Goal: Task Accomplishment & Management: Complete application form

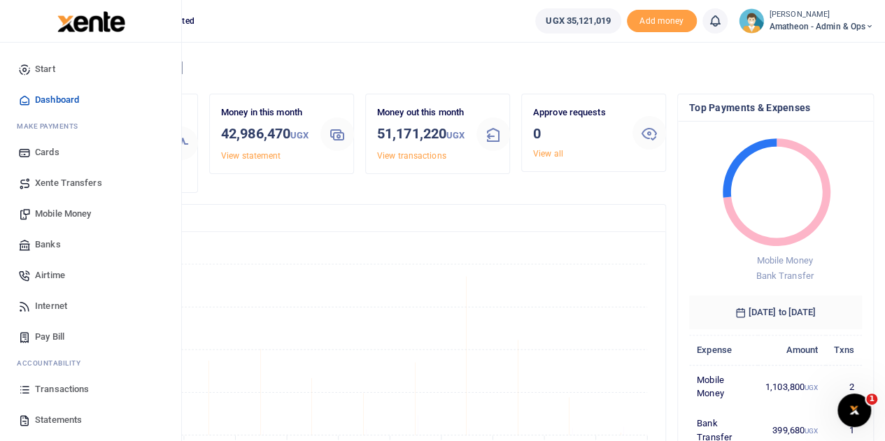
click at [53, 242] on span "Banks" at bounding box center [48, 245] width 26 height 14
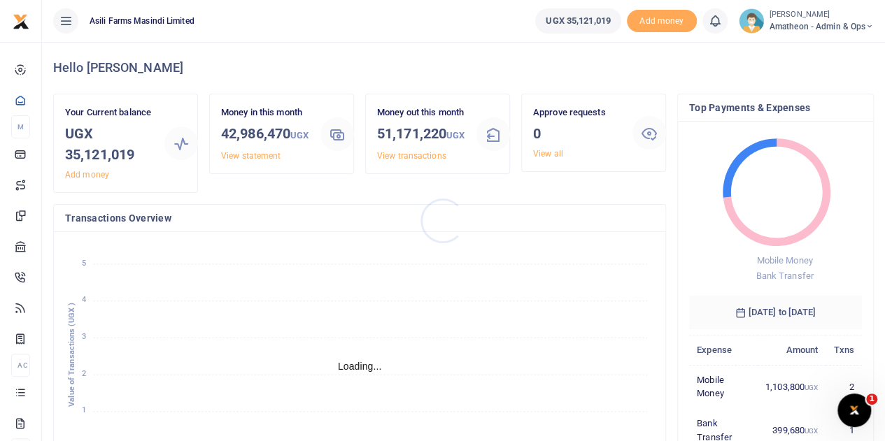
scroll to position [11, 11]
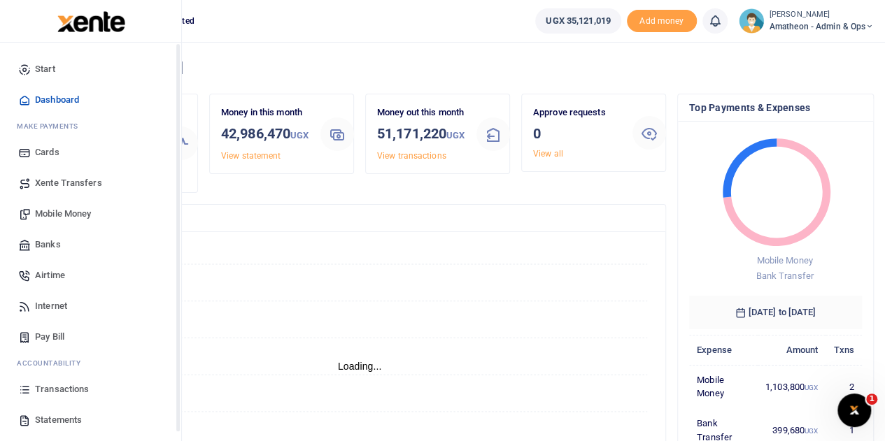
click at [21, 392] on ul "Start Dashboard M ake Payments Cards Xente Transfers Mobile Money Banks Airtime…" at bounding box center [90, 271] width 159 height 434
click at [29, 389] on icon at bounding box center [24, 389] width 13 height 13
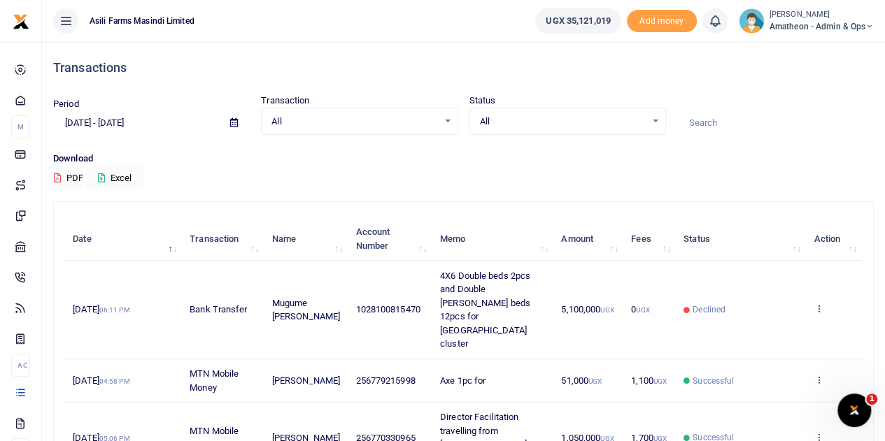
scroll to position [70, 0]
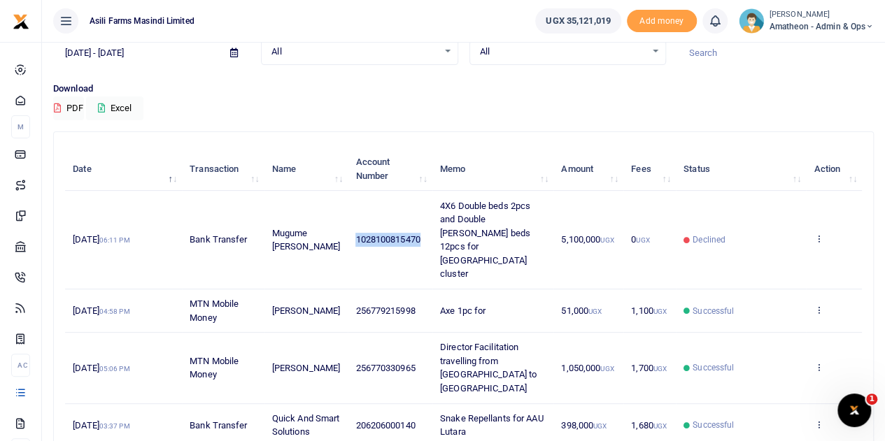
drag, startPoint x: 351, startPoint y: 224, endPoint x: 417, endPoint y: 229, distance: 65.9
click at [417, 229] on td "1028100815470" at bounding box center [390, 240] width 85 height 98
copy span "1028100815470"
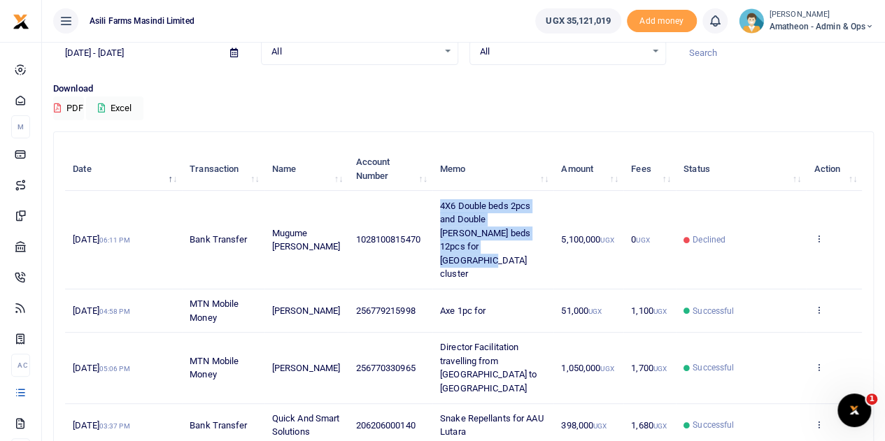
drag, startPoint x: 438, startPoint y: 204, endPoint x: 474, endPoint y: 248, distance: 56.6
click at [474, 248] on td "4X6 Double beds 2pcs and Double [PERSON_NAME] beds 12pcs for [GEOGRAPHIC_DATA] …" at bounding box center [492, 240] width 121 height 98
copy span "4X6 Double beds 2pcs and Double [PERSON_NAME] beds 12pcs for [GEOGRAPHIC_DATA] …"
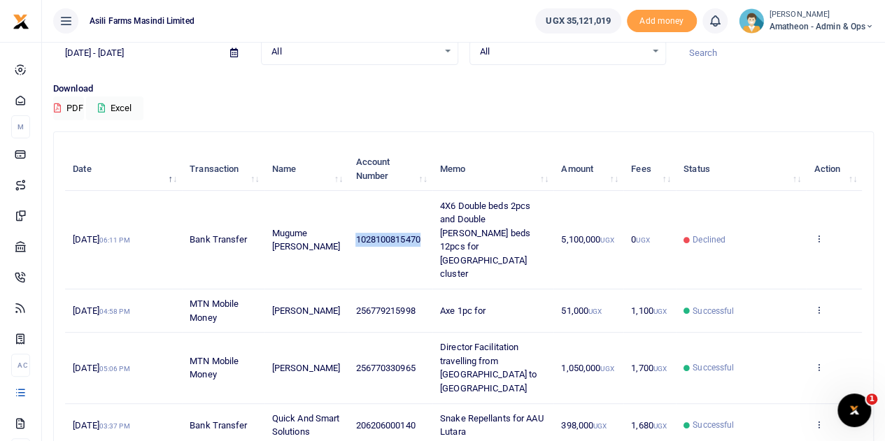
drag, startPoint x: 351, startPoint y: 224, endPoint x: 416, endPoint y: 227, distance: 65.1
click at [416, 227] on td "1028100815470" at bounding box center [390, 240] width 85 height 98
copy span "1028100815470"
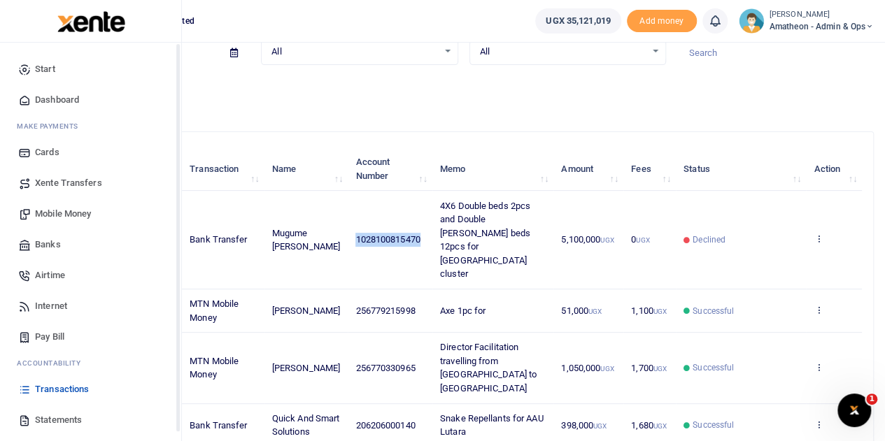
click at [50, 385] on span "Transactions" at bounding box center [62, 389] width 54 height 14
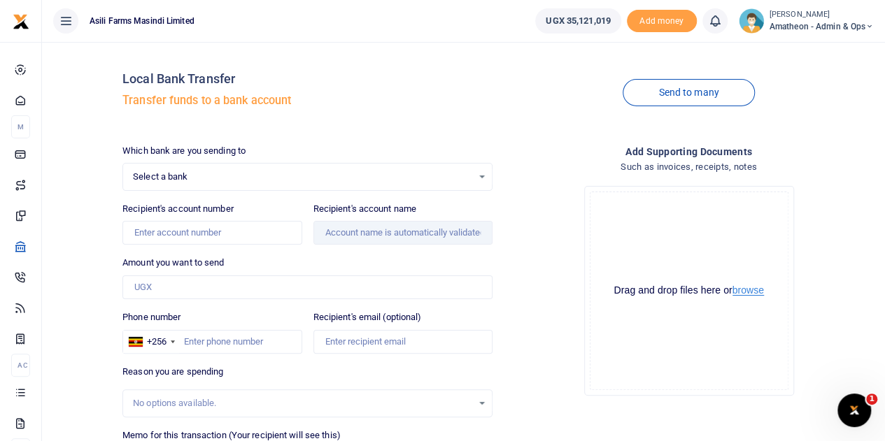
click at [747, 289] on button "browse" at bounding box center [747, 290] width 31 height 10
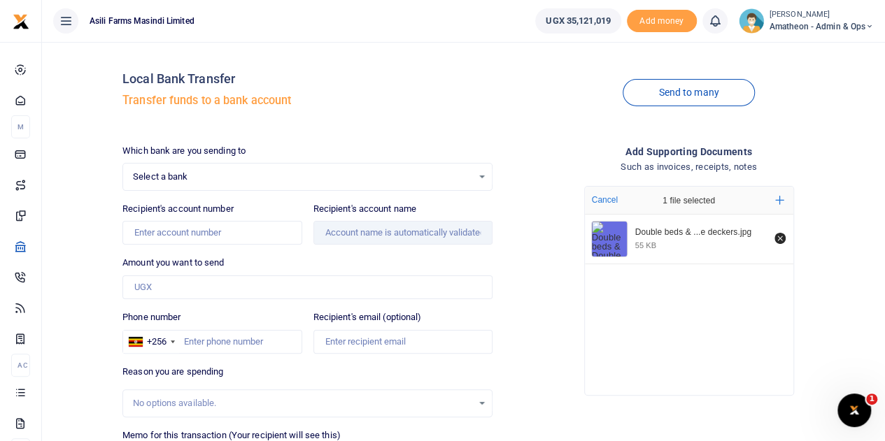
click at [478, 176] on div "Select a bank Select an option..." at bounding box center [307, 176] width 369 height 15
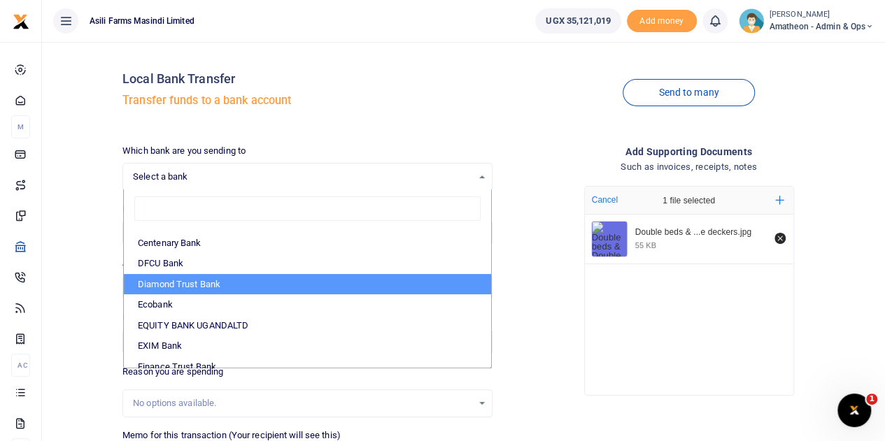
scroll to position [210, 0]
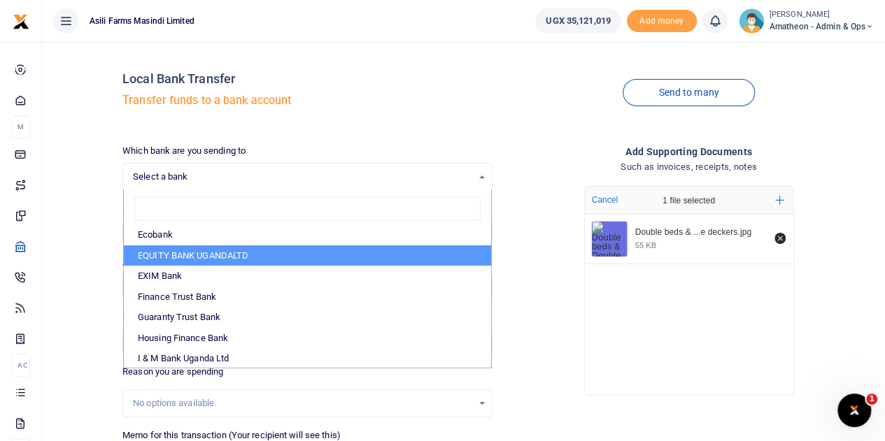
click at [209, 254] on li "EQUITY BANK UGANDALTD" at bounding box center [307, 255] width 367 height 21
select select "EQU"
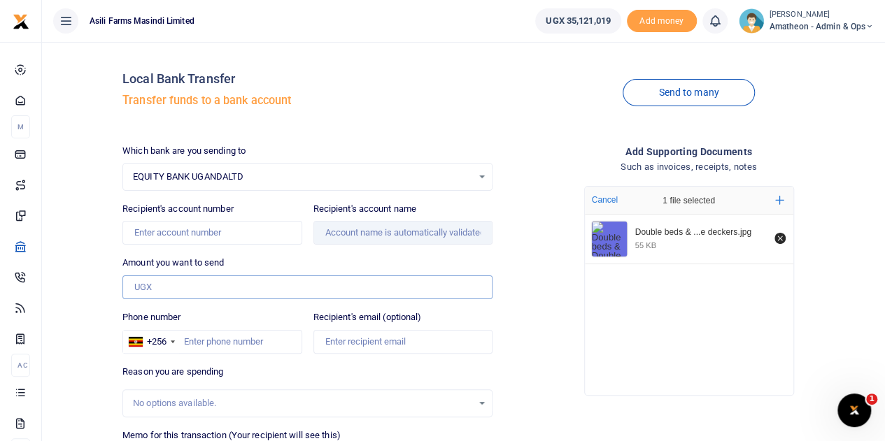
click at [158, 284] on input "Amount you want to send" at bounding box center [307, 288] width 370 height 24
type input "3,000,000"
click at [214, 232] on input "Recipient's account number" at bounding box center [211, 233] width 179 height 24
click at [202, 229] on input "Recipient's account number" at bounding box center [211, 233] width 179 height 24
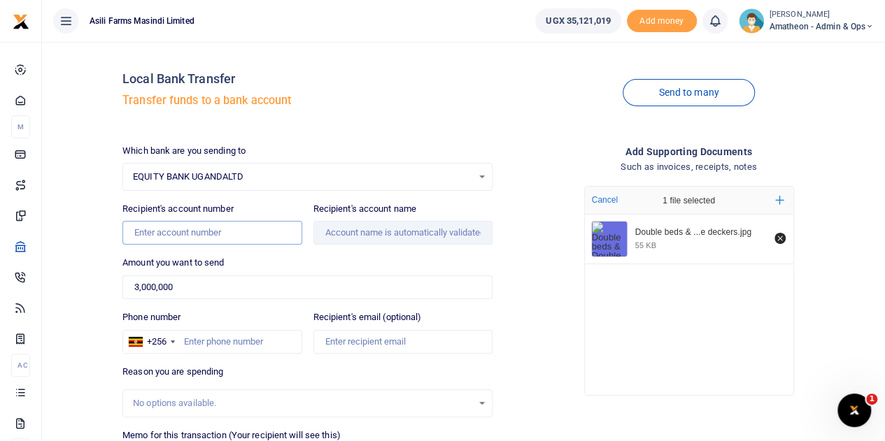
paste input "1028100815470"
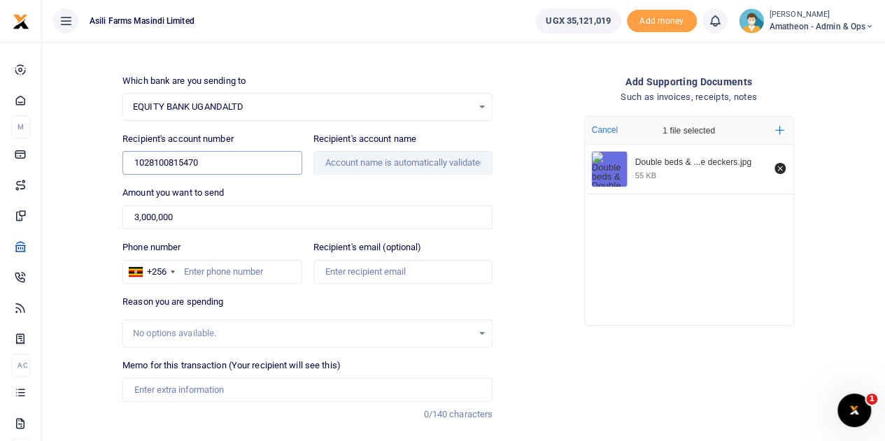
type input "1028100815470"
click at [214, 271] on input "Phone number" at bounding box center [211, 272] width 179 height 24
type input "Mugume [PERSON_NAME]"
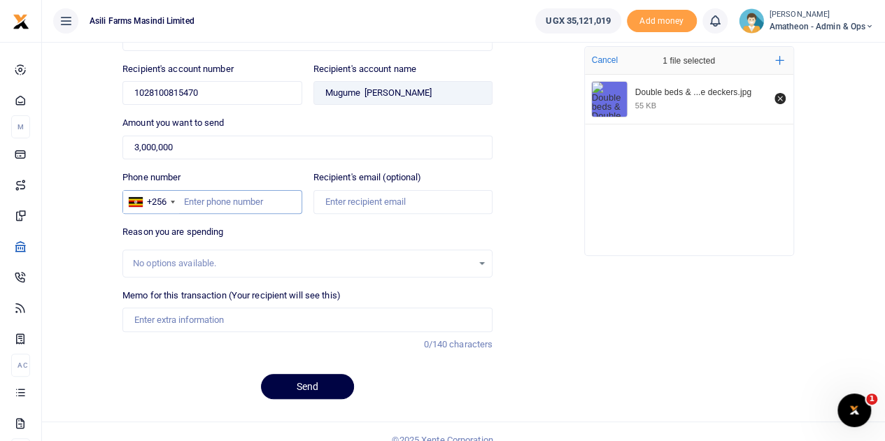
scroll to position [153, 0]
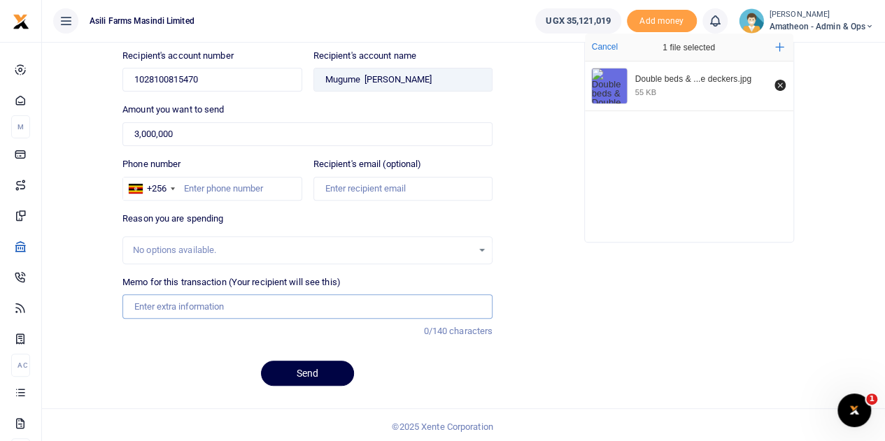
click at [158, 306] on input "Memo for this transaction (Your recipient will see this)" at bounding box center [307, 306] width 370 height 24
paste input "4X6 Double beds 2pcs and Double [PERSON_NAME] beds 12pcs for [GEOGRAPHIC_DATA] …"
type input "4X6 Double beds 2pcs and Double [PERSON_NAME] beds 12pcs for [GEOGRAPHIC_DATA] …"
click at [218, 186] on input "Phone number" at bounding box center [211, 189] width 179 height 24
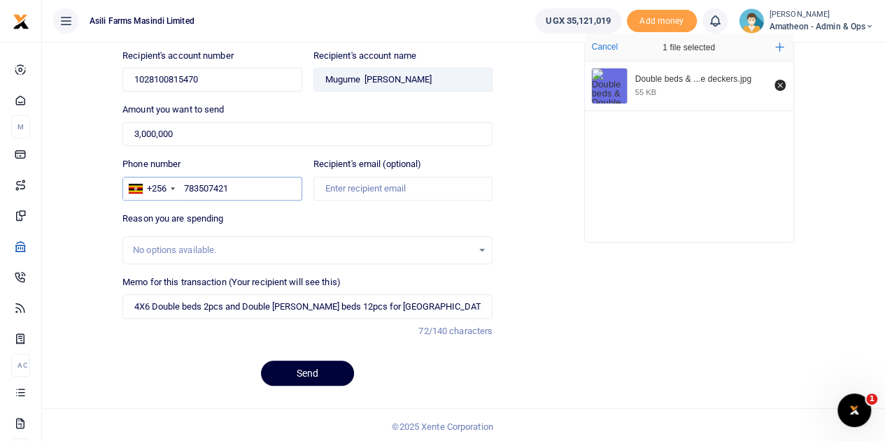
type input "783507421"
click at [310, 366] on button "Send" at bounding box center [307, 373] width 93 height 25
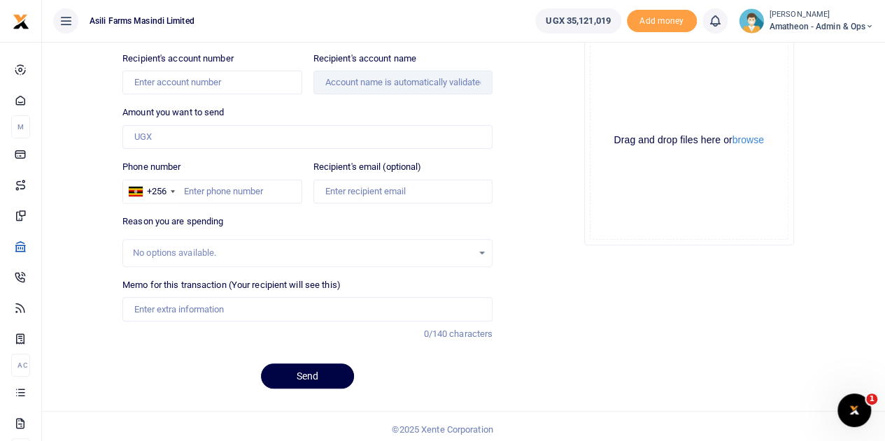
scroll to position [153, 0]
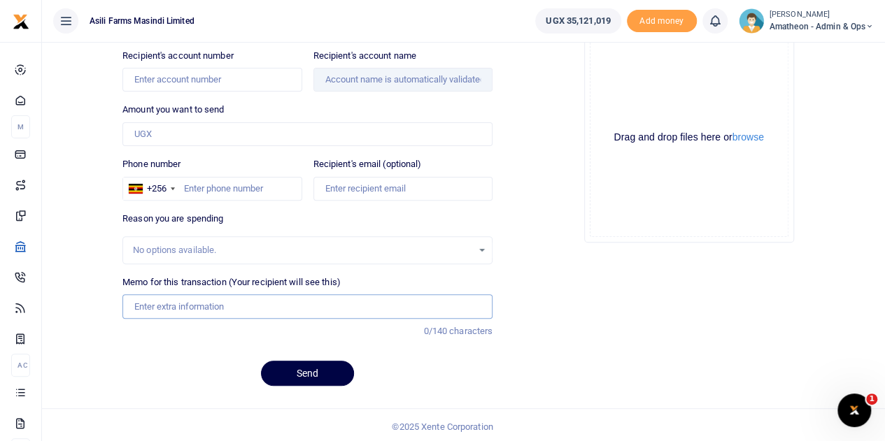
click at [167, 306] on input "Memo for this transaction (Your recipient will see this)" at bounding box center [307, 306] width 370 height 24
click at [254, 304] on input "Memo for this transaction (Your recipient will see this)" at bounding box center [307, 306] width 370 height 24
paste input "4X6 Double beds 2pcs and Double [PERSON_NAME] beds 12pcs for [GEOGRAPHIC_DATA] …"
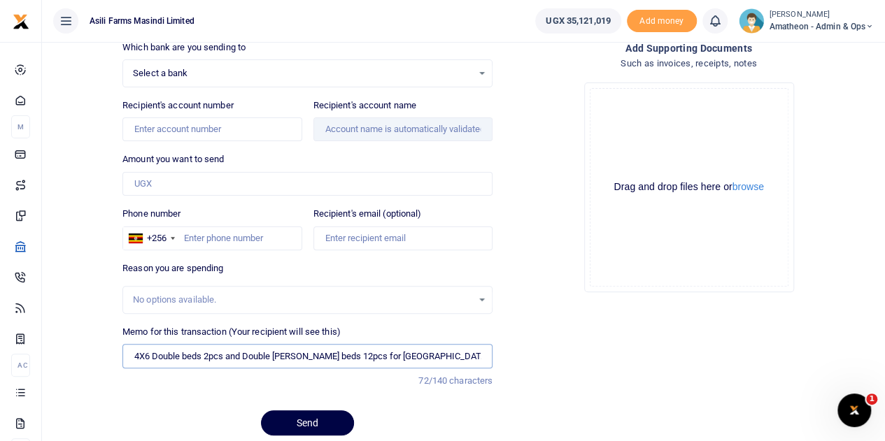
scroll to position [13, 0]
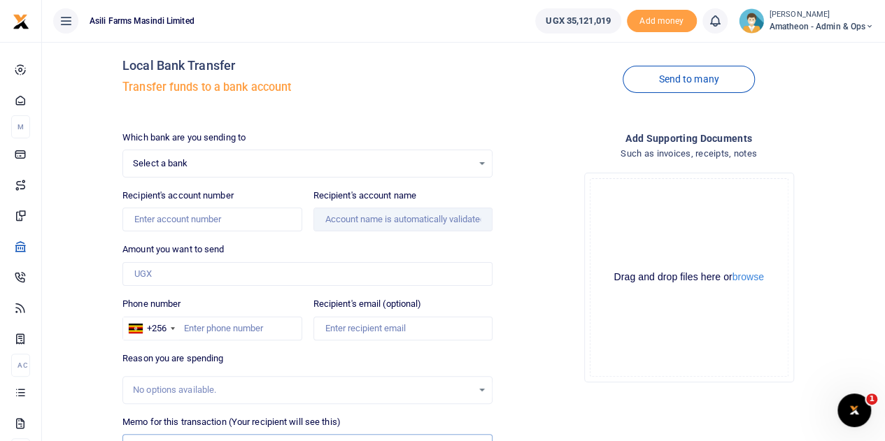
type input "4X6 Double beds 2pcs and Double [PERSON_NAME] beds 12pcs for [GEOGRAPHIC_DATA] …"
click at [225, 321] on input "Phone number" at bounding box center [211, 329] width 179 height 24
type input "783507421"
click at [752, 278] on button "browse" at bounding box center [747, 277] width 31 height 10
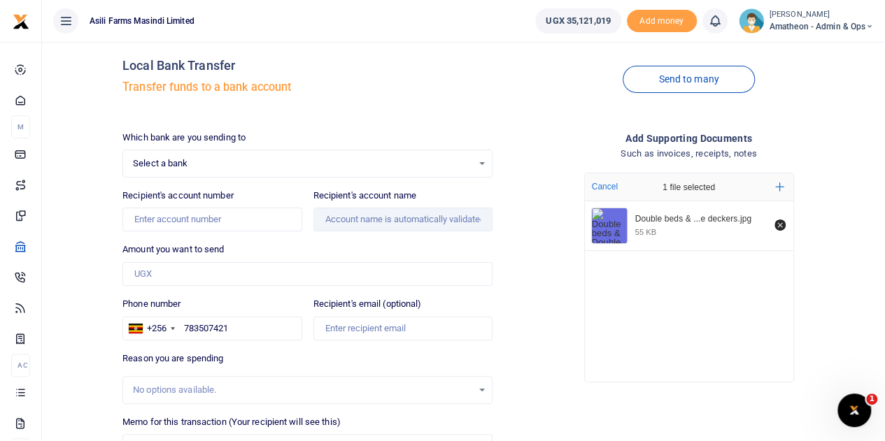
click at [480, 164] on div "Select a bank Select an option..." at bounding box center [307, 163] width 369 height 15
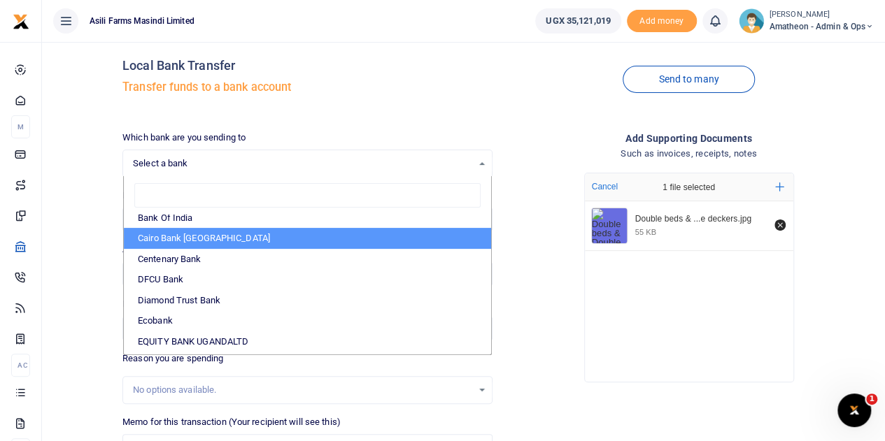
scroll to position [140, 0]
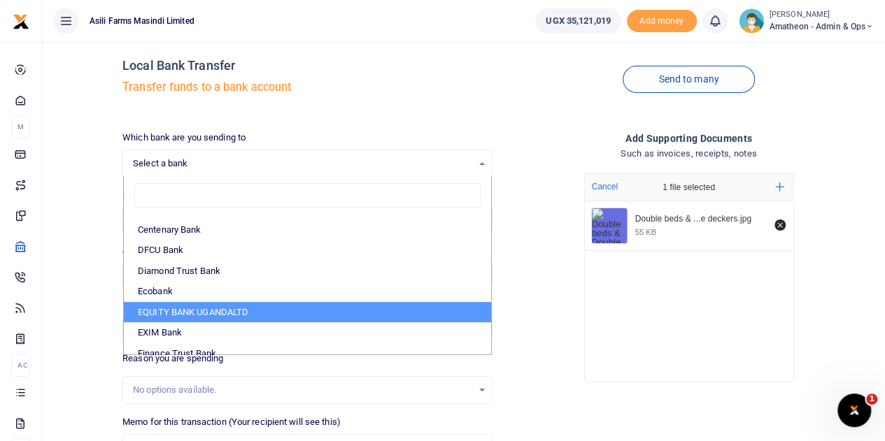
click at [202, 310] on li "EQUITY BANK UGANDALTD" at bounding box center [307, 312] width 367 height 21
select select "EQU"
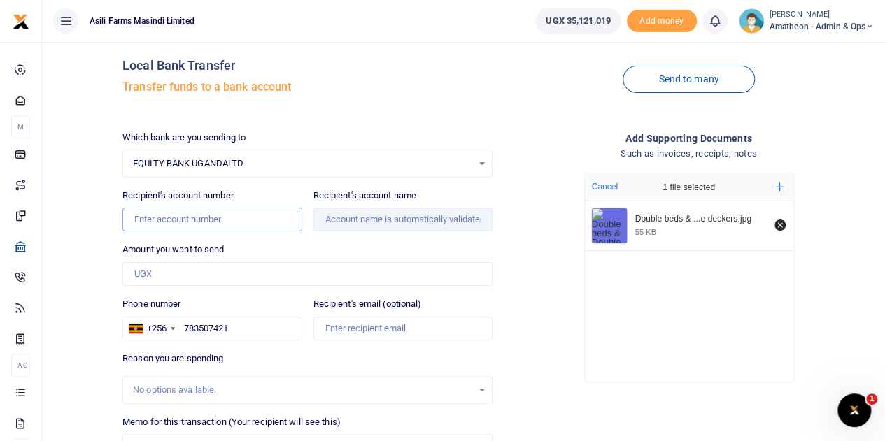
click at [159, 219] on input "Recipient's account number" at bounding box center [211, 220] width 179 height 24
paste input "1028100815470"
type input "1028100815470"
click at [169, 274] on input "Amount you want to send" at bounding box center [307, 274] width 370 height 24
type input "21"
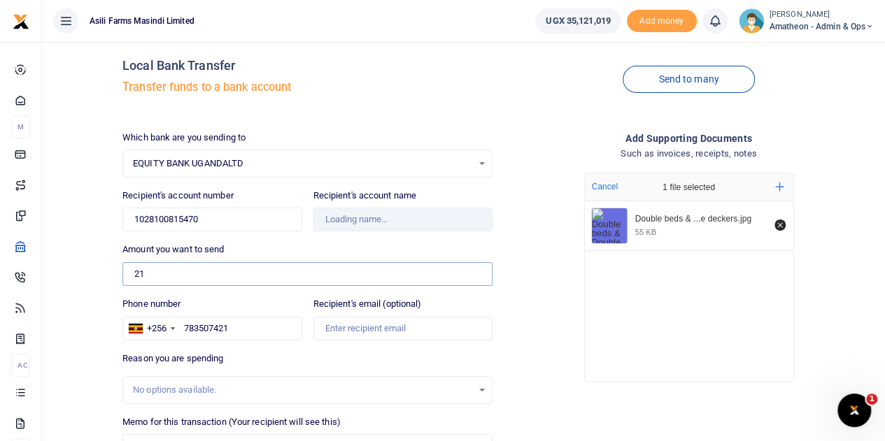
type input "Mugume [PERSON_NAME]"
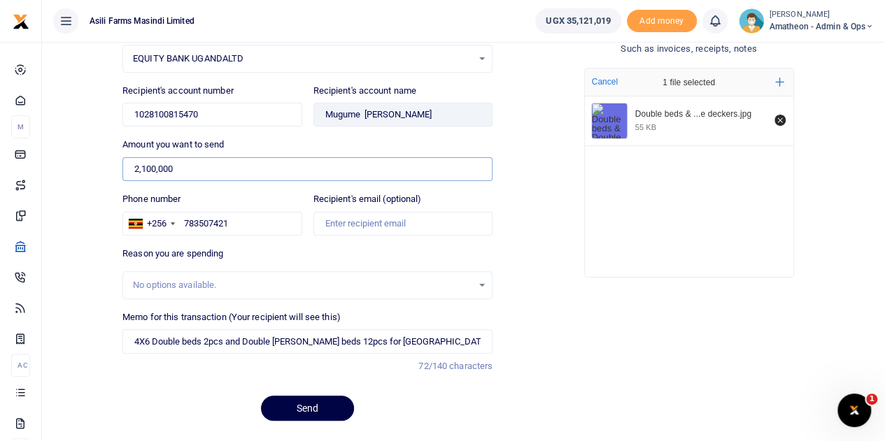
scroll to position [153, 0]
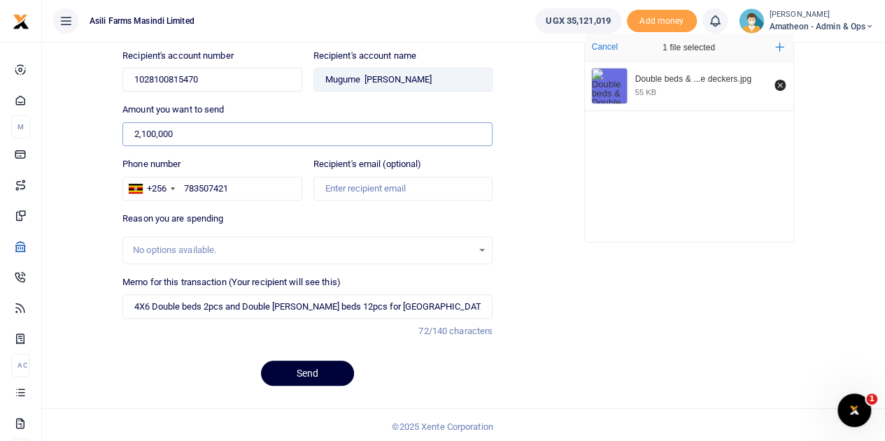
type input "2,100,000"
click at [299, 370] on button "Send" at bounding box center [307, 373] width 93 height 25
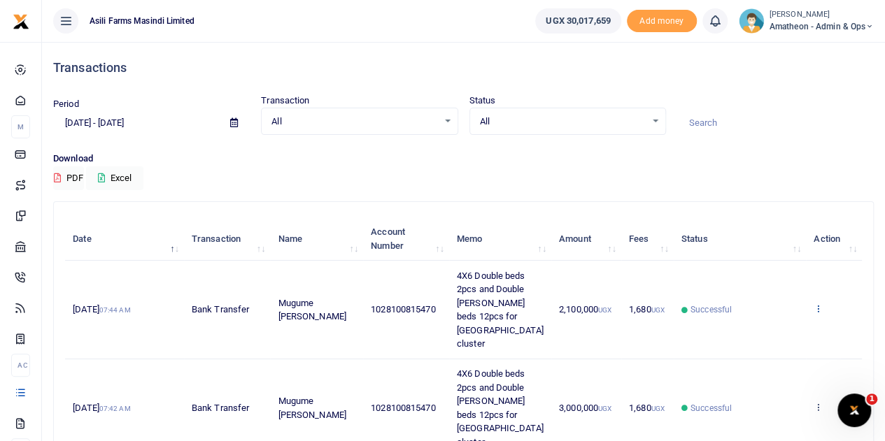
click at [820, 303] on icon at bounding box center [817, 308] width 9 height 10
click at [764, 322] on link "View details" at bounding box center [767, 325] width 110 height 20
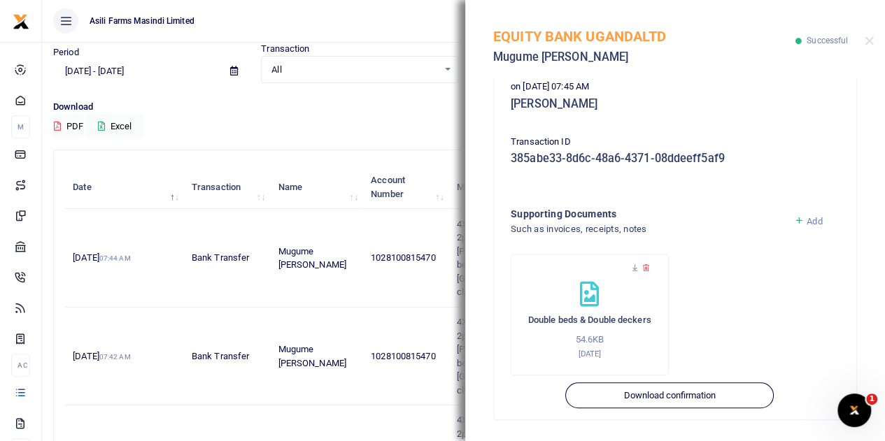
scroll to position [70, 0]
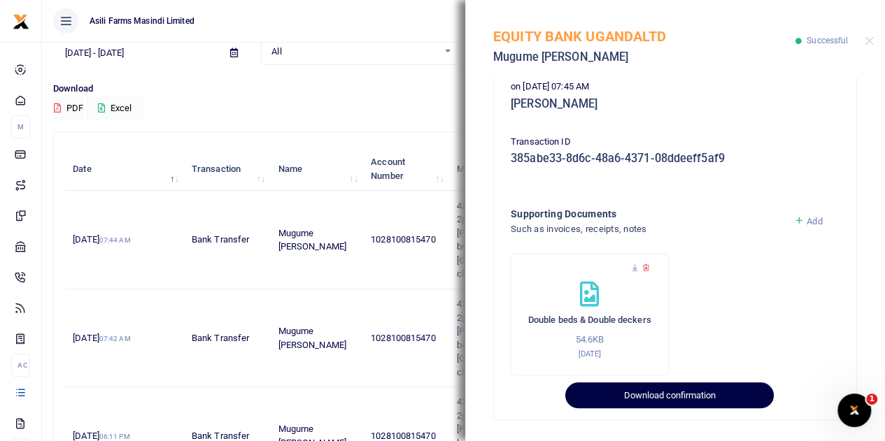
click at [664, 395] on button "Download confirmation" at bounding box center [669, 395] width 208 height 27
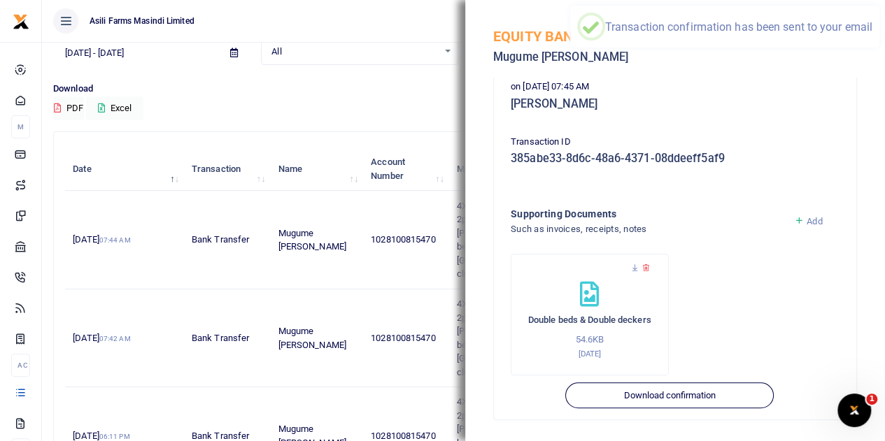
click at [410, 22] on ul "Asili Farms Masindi Limited" at bounding box center [283, 21] width 482 height 42
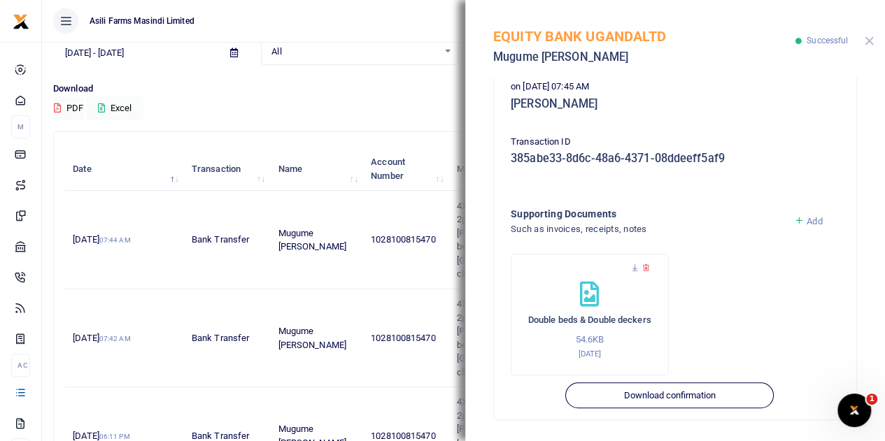
click at [868, 43] on button "Close" at bounding box center [868, 40] width 9 height 9
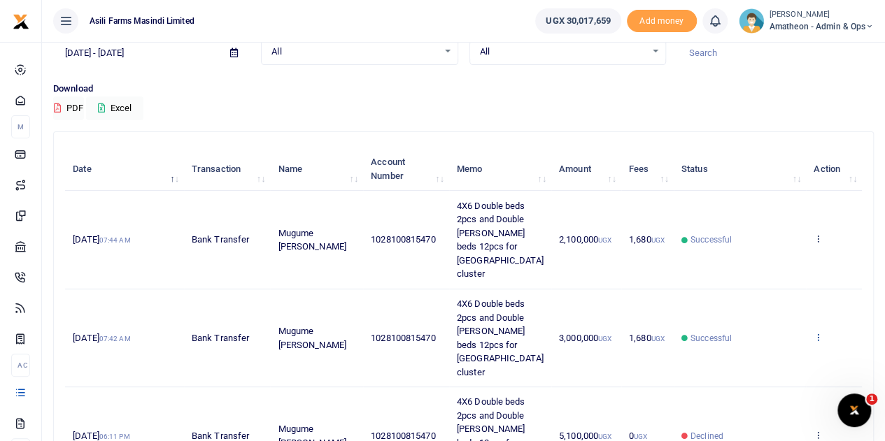
click at [818, 332] on icon at bounding box center [817, 337] width 9 height 10
click at [772, 340] on link "View details" at bounding box center [767, 340] width 110 height 20
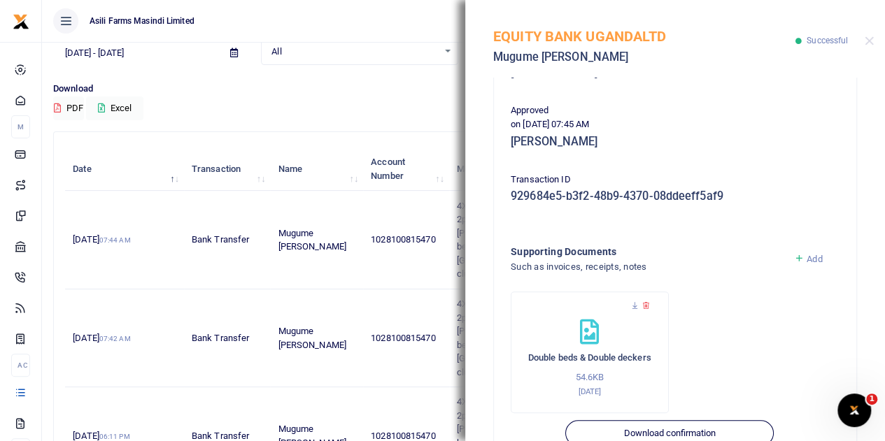
scroll to position [350, 0]
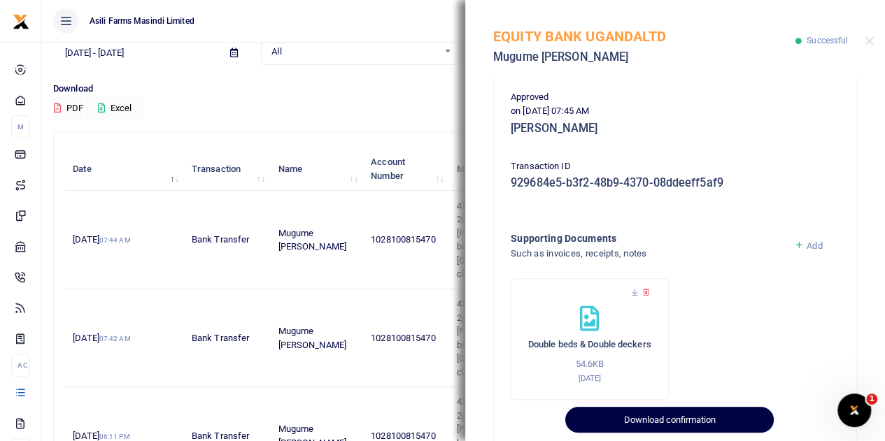
click at [703, 421] on button "Download confirmation" at bounding box center [669, 420] width 208 height 27
click at [694, 419] on button "Download confirmation" at bounding box center [669, 420] width 208 height 27
